Goal: Transaction & Acquisition: Purchase product/service

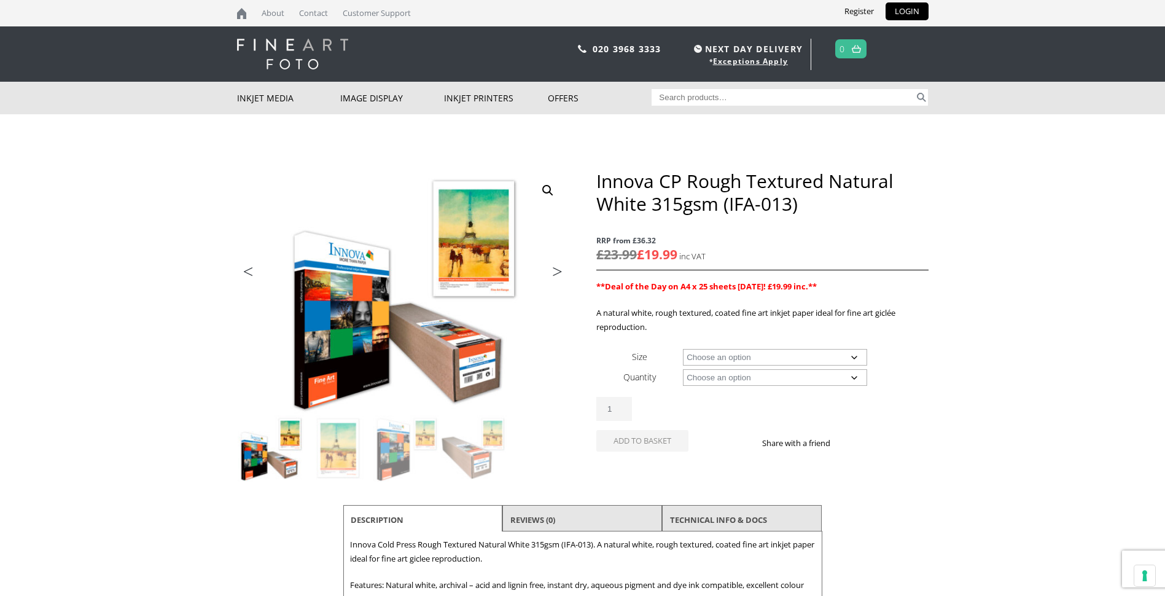
click at [853, 355] on select "Choose an option A4 Sheet A3 Sheet A3+ Sheet A2 Sheet 17" Wide Roll 24" Wide Ro…" at bounding box center [775, 357] width 184 height 17
click at [683, 349] on select "Choose an option A4 Sheet A3 Sheet A3+ Sheet A2 Sheet 17" Wide Roll 24" Wide Ro…" at bounding box center [775, 357] width 184 height 17
select select "a3-sheet-2"
click at [854, 378] on select "Choose an option 25 Sheets" at bounding box center [775, 377] width 184 height 17
select select "25-sheets"
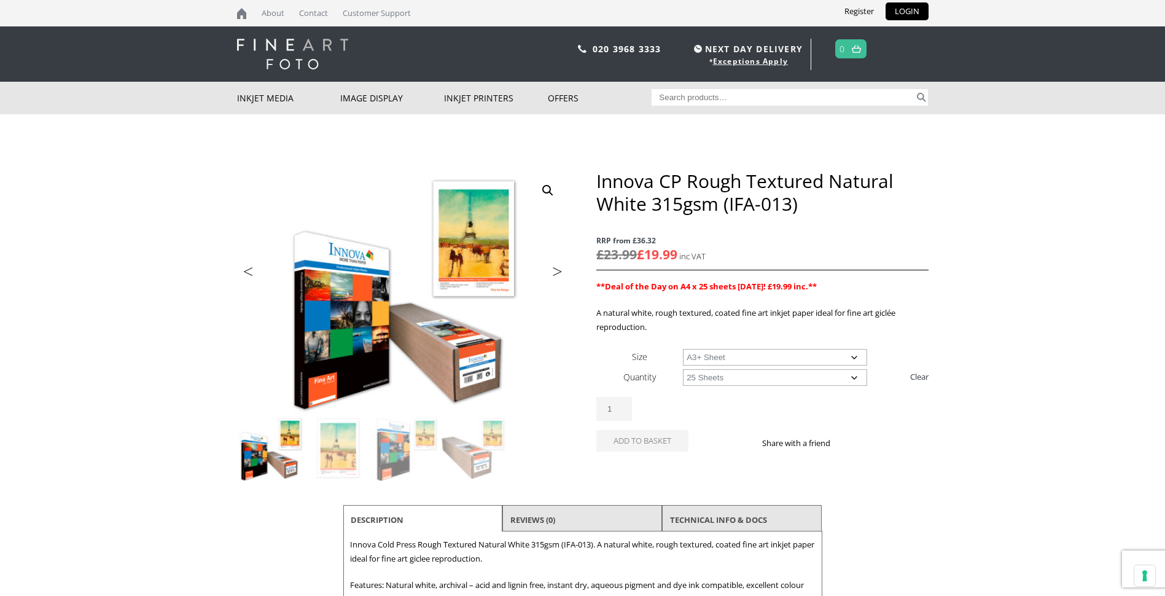
click at [683, 369] on select "Choose an option 25 Sheets" at bounding box center [775, 377] width 184 height 17
select select "a3-sheet-2"
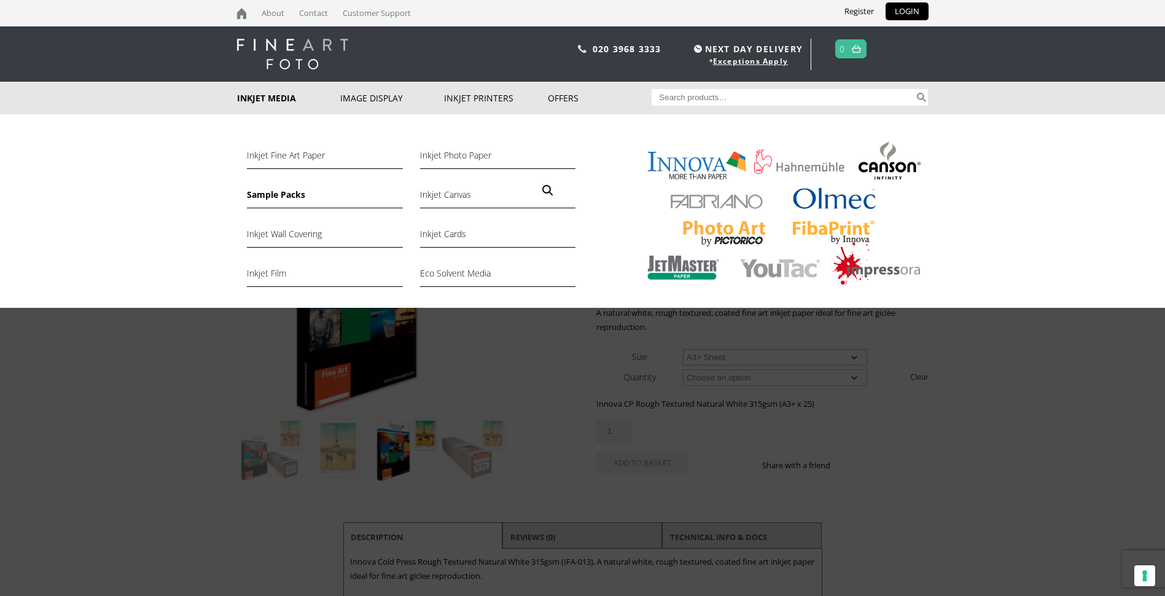
click at [279, 195] on link "Sample Packs" at bounding box center [324, 197] width 155 height 21
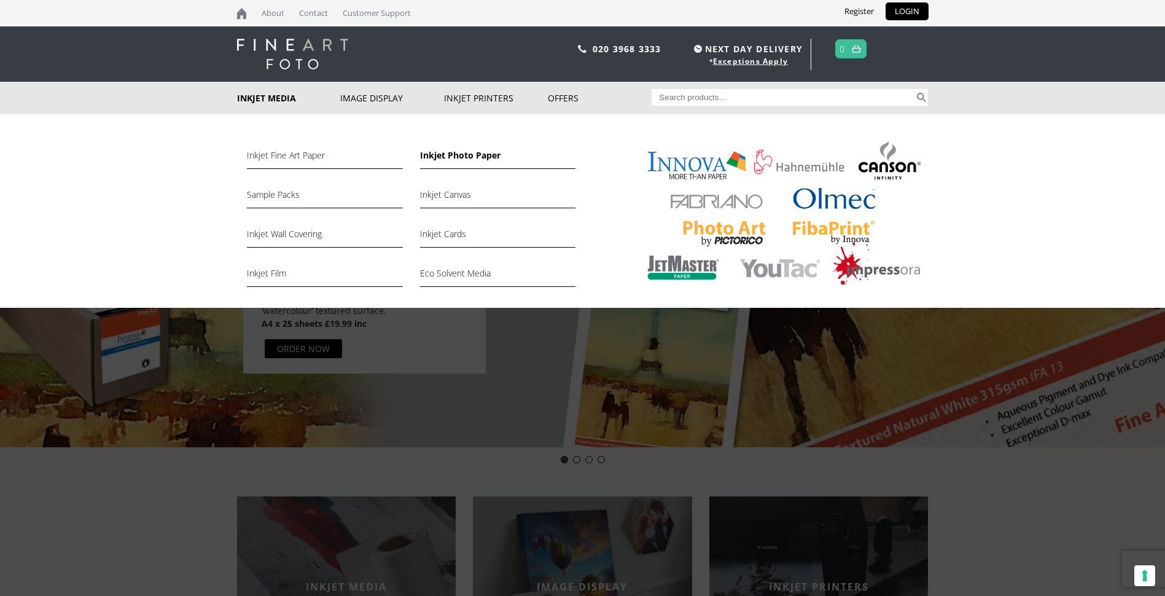
click at [447, 153] on link "Inkjet Photo Paper" at bounding box center [497, 158] width 155 height 21
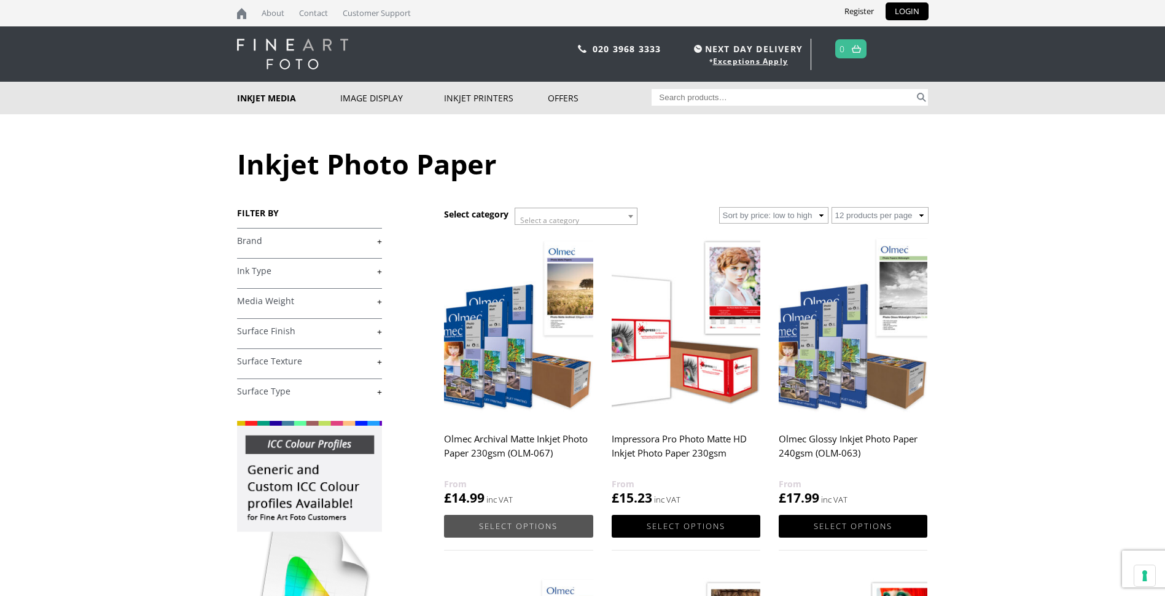
click at [525, 524] on link "Select options" at bounding box center [518, 525] width 149 height 23
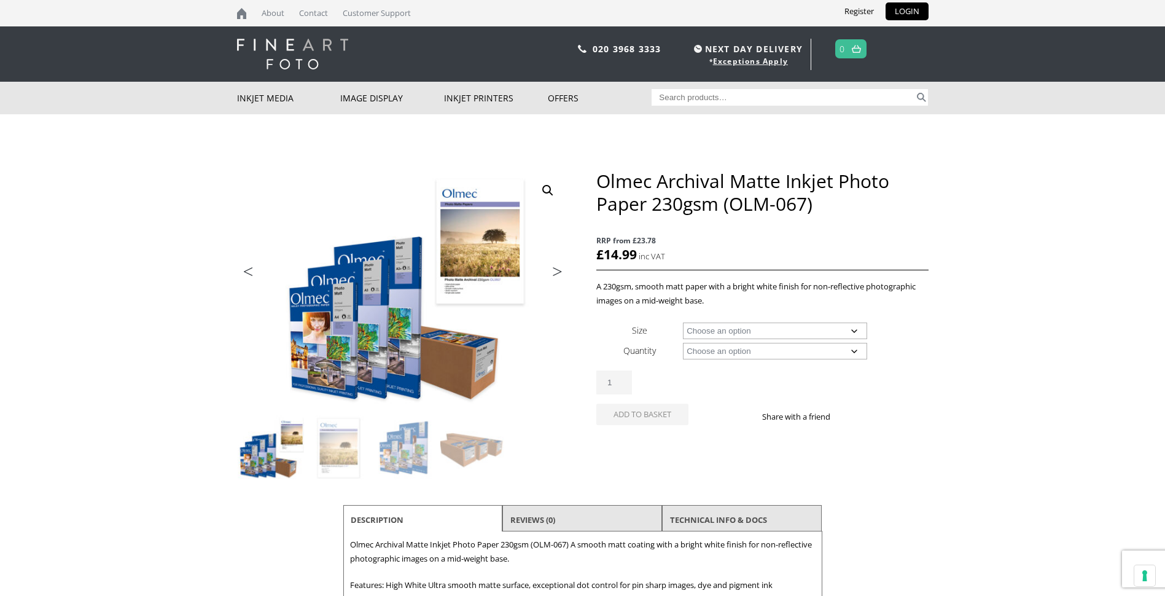
click at [855, 351] on select "Choose an option 50 Sheets 100 Sheets 30m" at bounding box center [775, 351] width 184 height 17
click at [683, 343] on select "Choose an option 50 Sheets 100 Sheets 30m" at bounding box center [775, 351] width 184 height 17
select select "50-sheets"
click at [856, 328] on select "Choose an option A4 Sheet A3 Sheet A3+ Sheet A2 Sheet" at bounding box center [775, 330] width 184 height 17
click at [683, 322] on select "Choose an option A4 Sheet A3 Sheet A3+ Sheet A2 Sheet" at bounding box center [775, 330] width 184 height 17
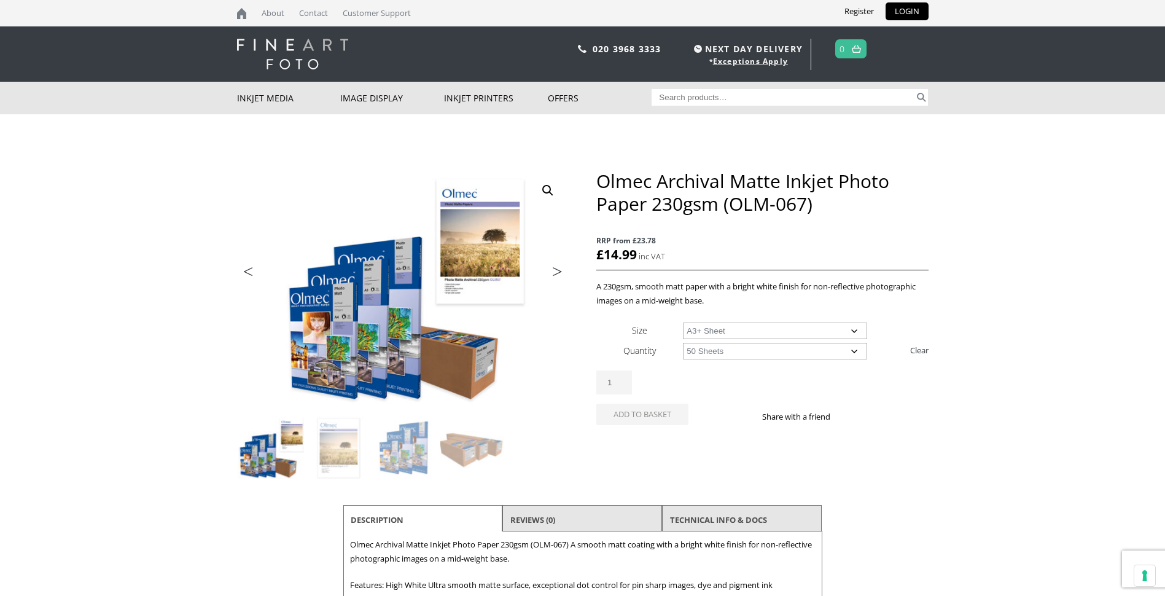
select select "a3-sheet-2"
select select "50-sheets"
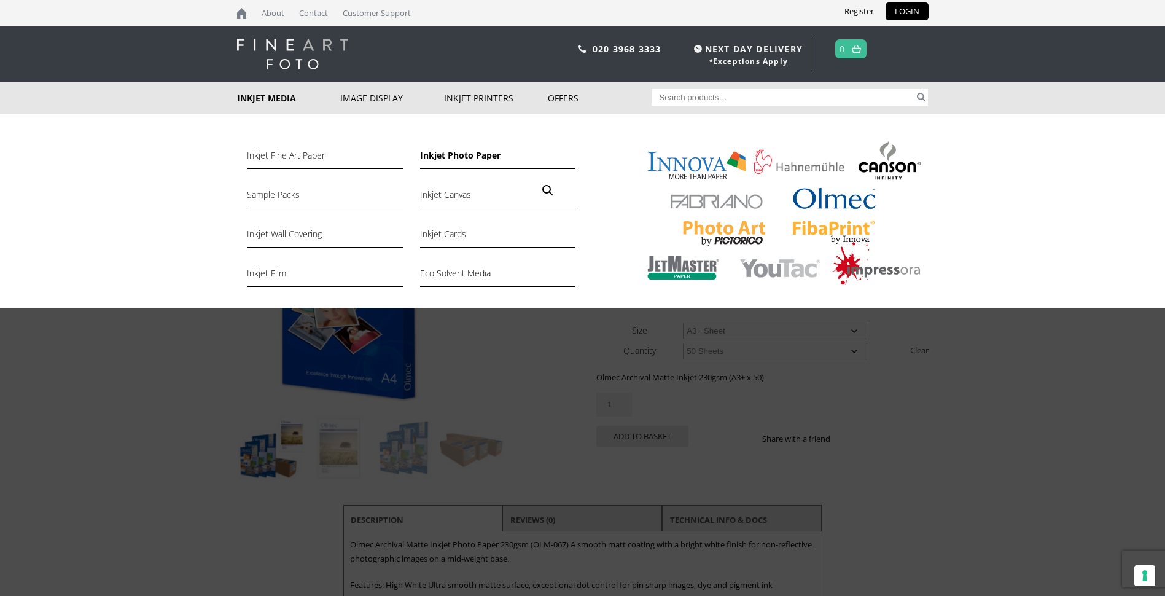
click at [432, 151] on link "Inkjet Photo Paper" at bounding box center [497, 158] width 155 height 21
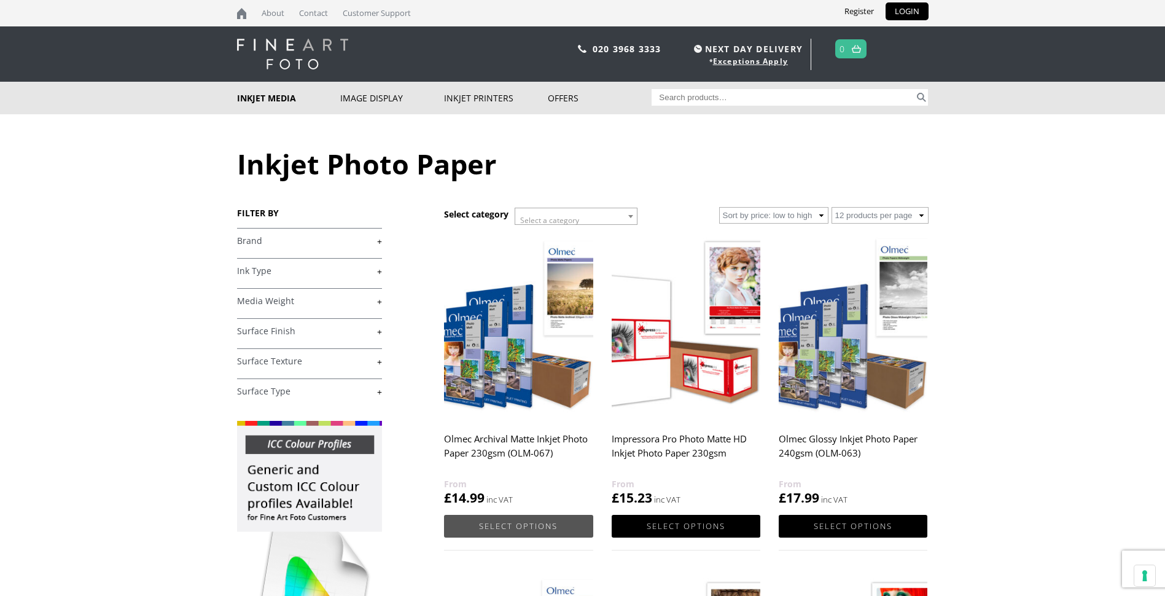
click at [508, 526] on link "Select options" at bounding box center [518, 525] width 149 height 23
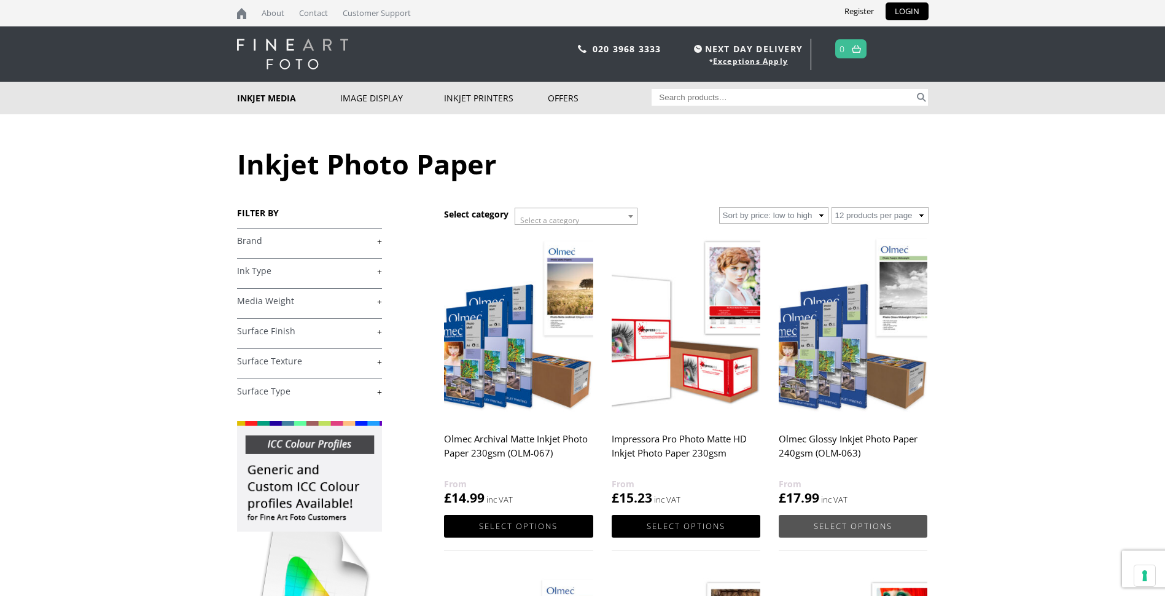
click at [843, 523] on link "Select options" at bounding box center [852, 525] width 149 height 23
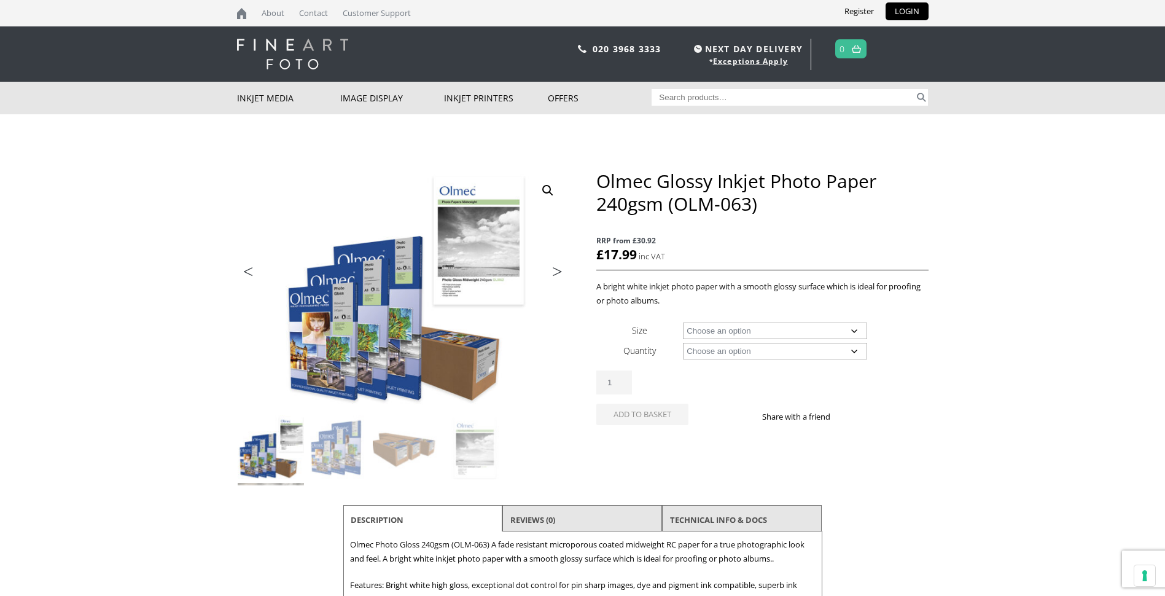
click at [858, 327] on select "Choose an option A4 Sheet A3 Sheet A3+ Sheet A2 Sheet 17" Wide Roll 24" Wide Ro…" at bounding box center [775, 330] width 184 height 17
click at [683, 322] on select "Choose an option A4 Sheet A3 Sheet A3+ Sheet A2 Sheet 17" Wide Roll 24" Wide Ro…" at bounding box center [775, 330] width 184 height 17
select select "a3-sheet-2"
click at [852, 349] on select "Choose an option 50 Sheets" at bounding box center [775, 351] width 184 height 17
select select "50-sheets"
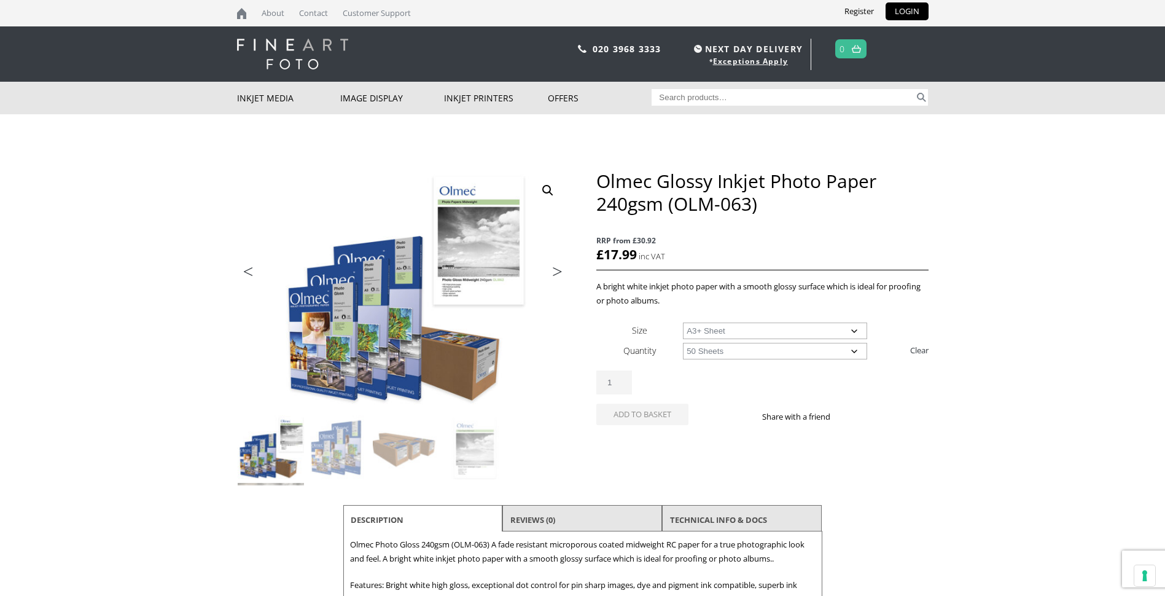
click at [683, 343] on select "Choose an option 50 Sheets" at bounding box center [775, 351] width 184 height 17
select select "a3-sheet-2"
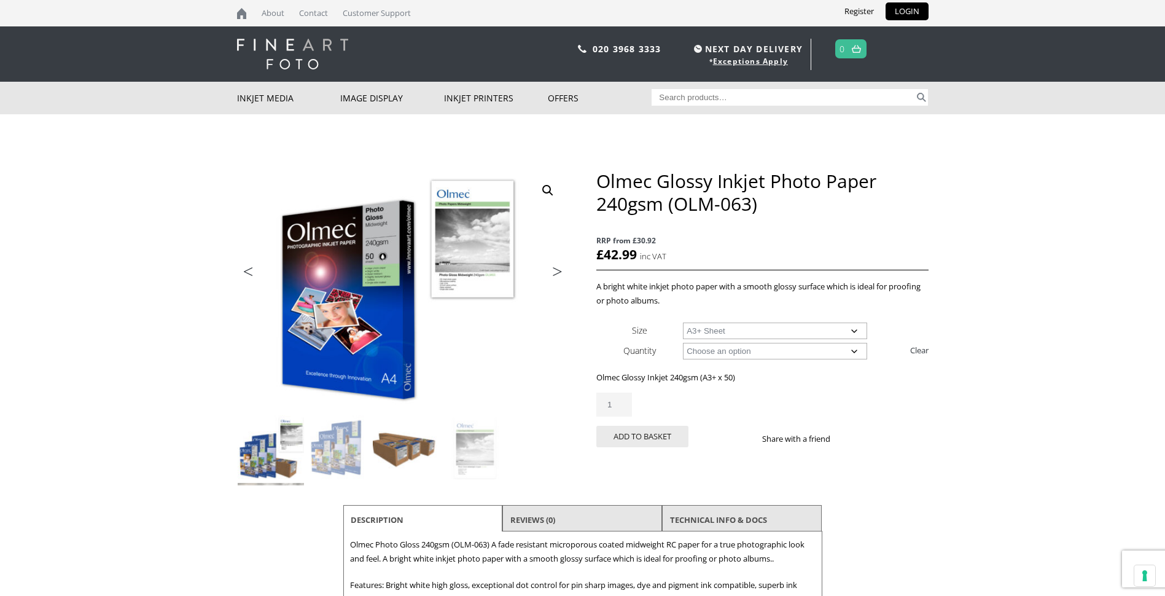
click at [397, 449] on img at bounding box center [406, 448] width 66 height 66
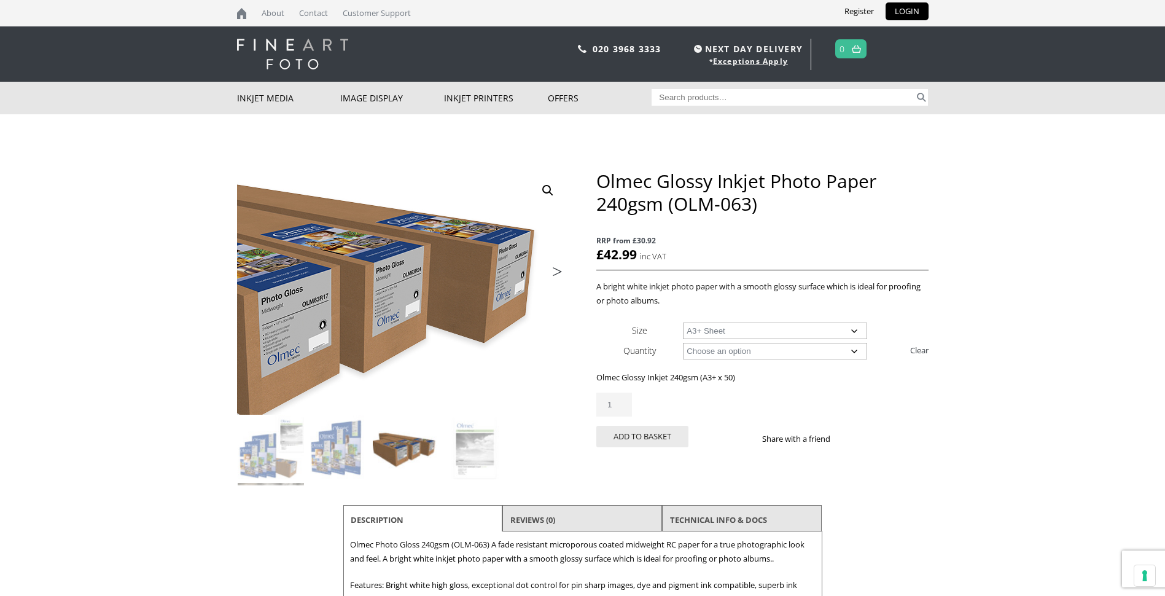
click at [486, 295] on img at bounding box center [322, 288] width 657 height 485
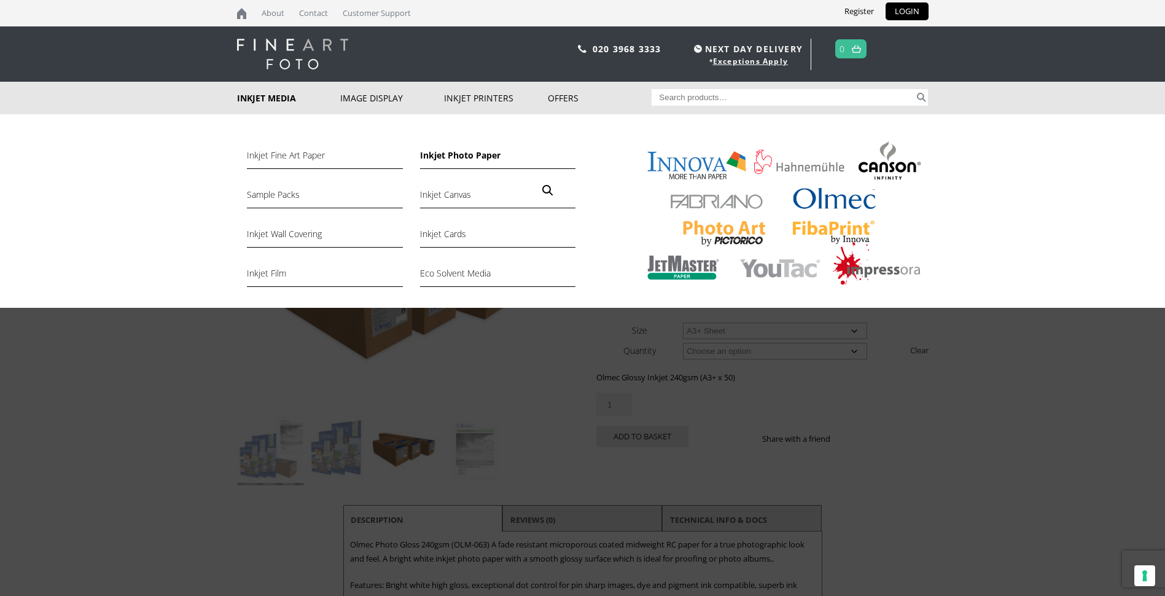
click at [481, 152] on link "Inkjet Photo Paper" at bounding box center [497, 158] width 155 height 21
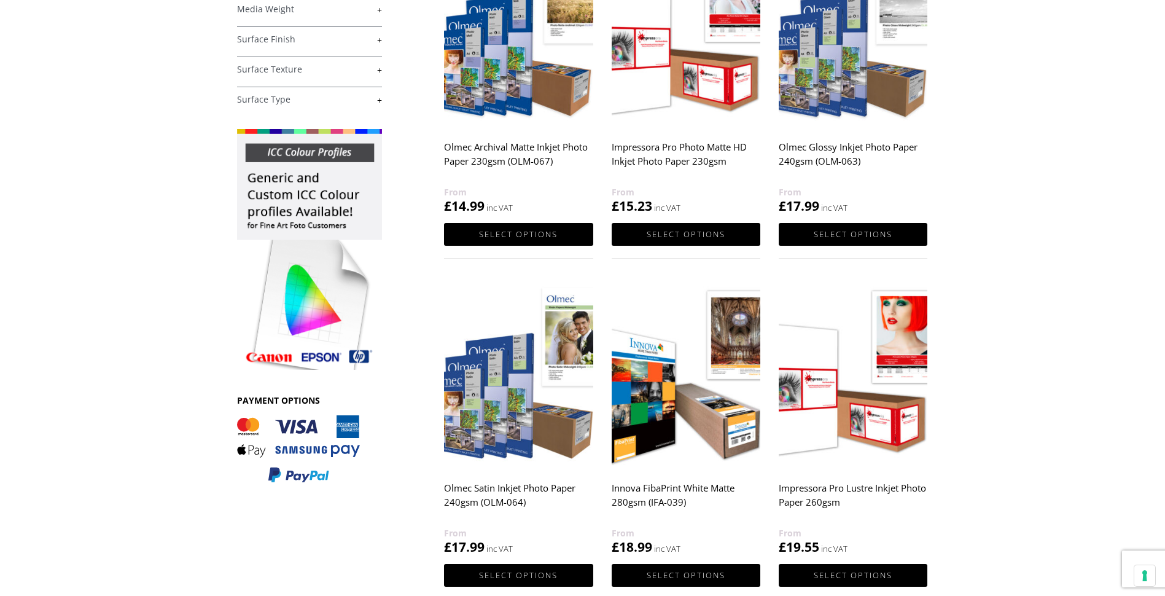
scroll to position [368, 0]
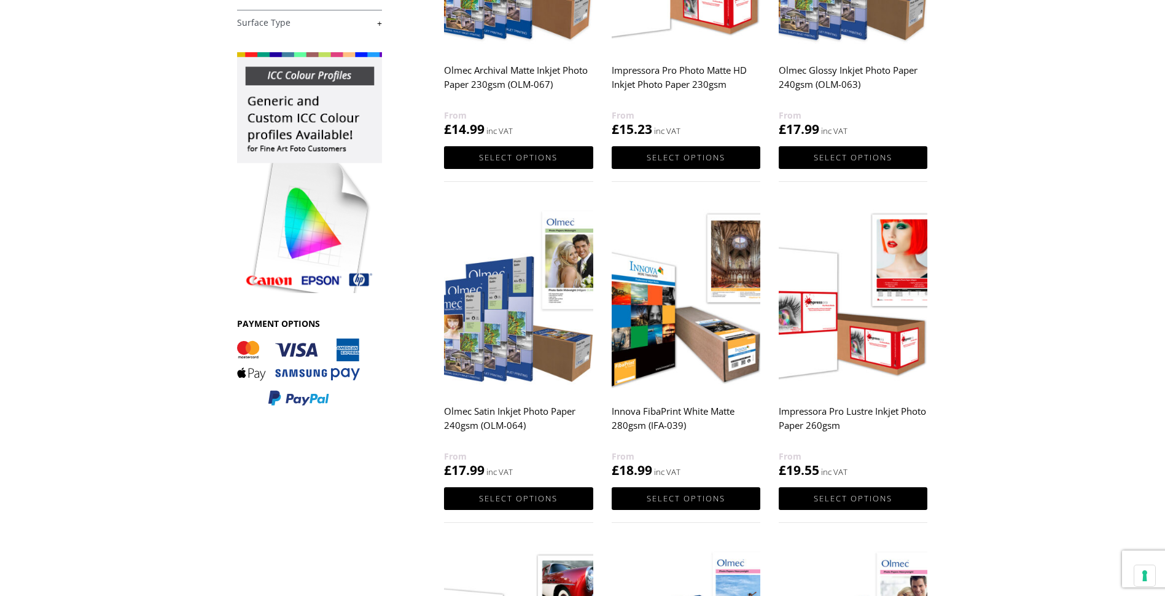
click at [519, 340] on img at bounding box center [518, 299] width 149 height 186
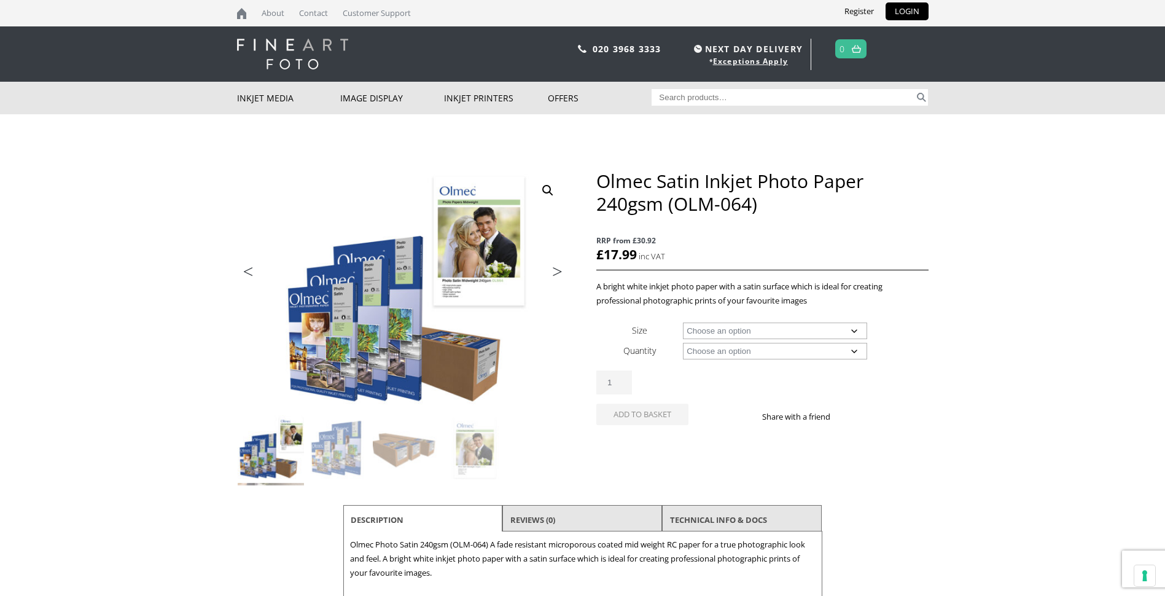
click at [858, 328] on select "Choose an option A4 Sheet A3 Sheet A3+ Sheet A2 Sheet 17" Wide Roll 24" Wide Ro…" at bounding box center [775, 330] width 184 height 17
click at [683, 322] on select "Choose an option A4 Sheet A3 Sheet A3+ Sheet A2 Sheet 17" Wide Roll 24" Wide Ro…" at bounding box center [775, 330] width 184 height 17
select select "a3-sheet-2"
click at [855, 350] on select "Choose an option 50 Sheets" at bounding box center [775, 351] width 184 height 17
select select "50-sheets"
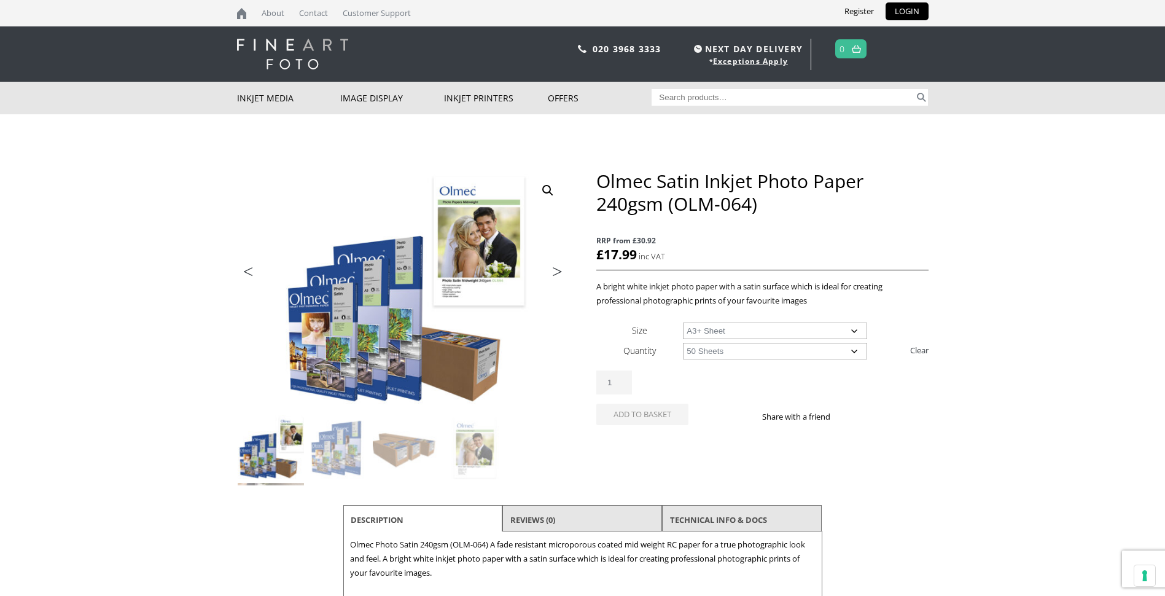
click at [683, 343] on select "Choose an option 50 Sheets" at bounding box center [775, 351] width 184 height 17
select select "a3-sheet-2"
